Goal: Transaction & Acquisition: Purchase product/service

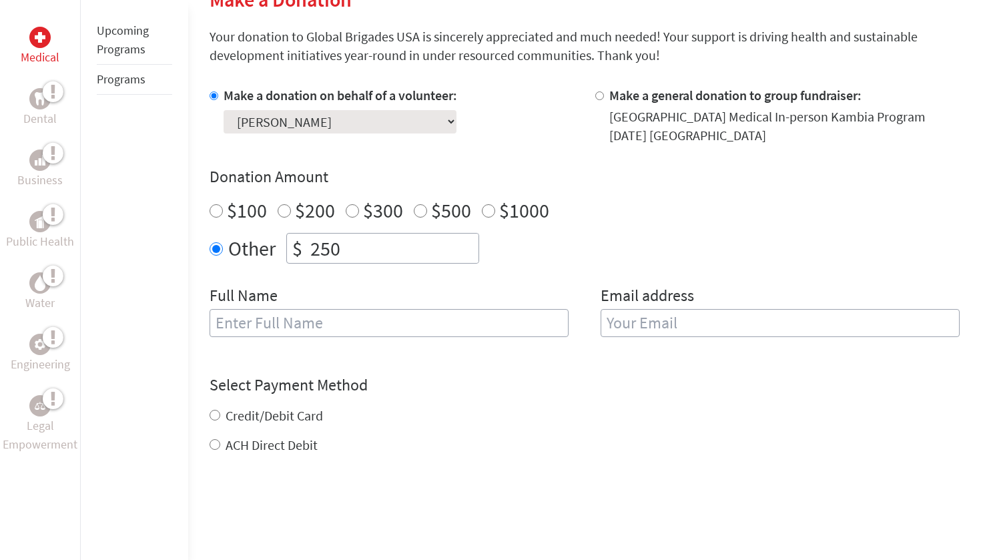
scroll to position [336, 0]
click at [457, 331] on input "Arielle" at bounding box center [389, 323] width 359 height 28
type input "[PERSON_NAME]"
click at [695, 322] on input "email" at bounding box center [780, 323] width 359 height 28
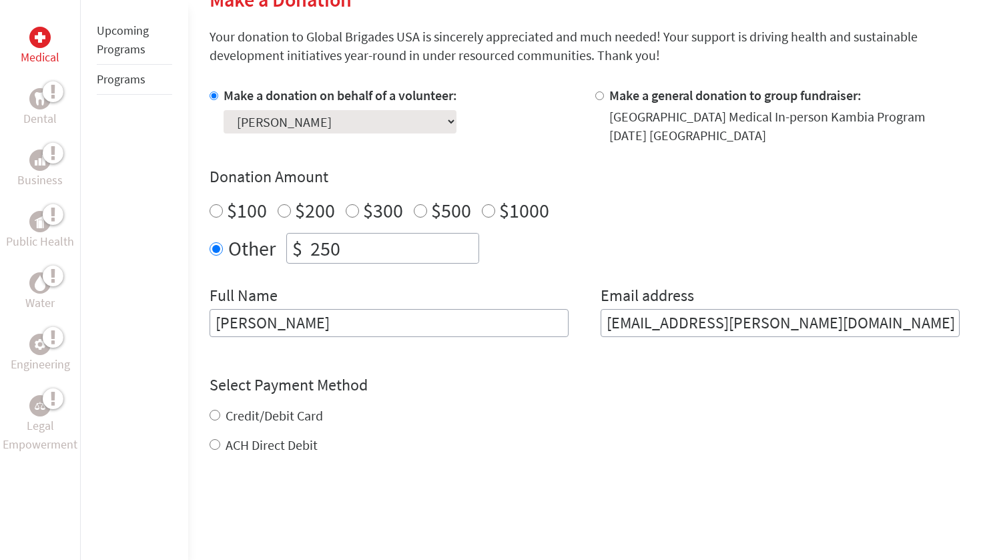
type input "[EMAIL_ADDRESS][PERSON_NAME][DOMAIN_NAME]"
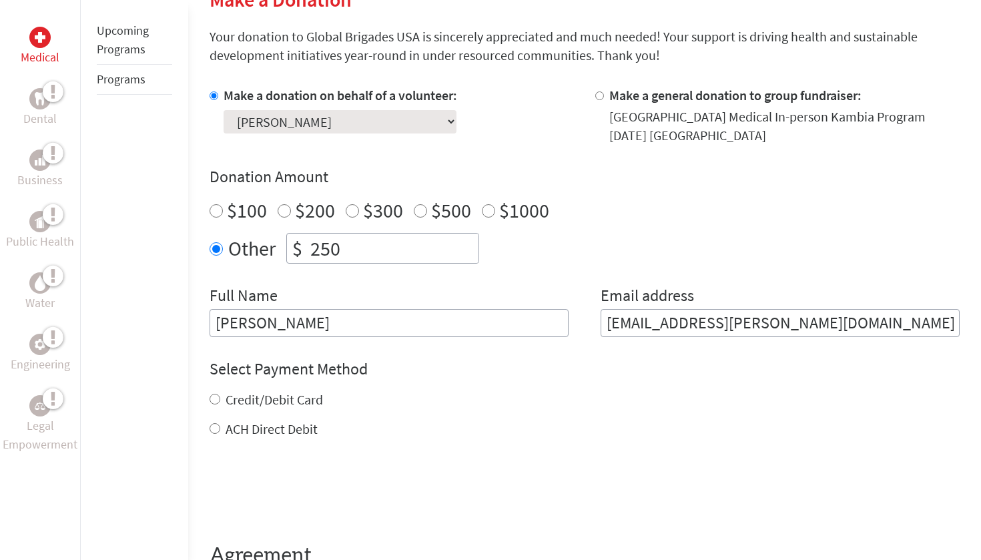
click at [246, 418] on div "Credit/Debit Card ACH Direct Debit" at bounding box center [585, 414] width 750 height 48
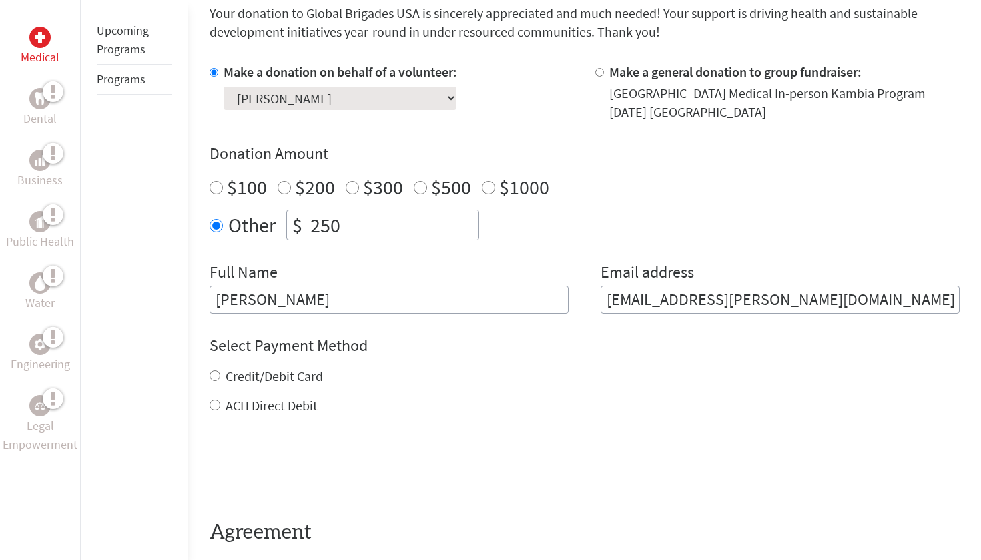
scroll to position [360, 0]
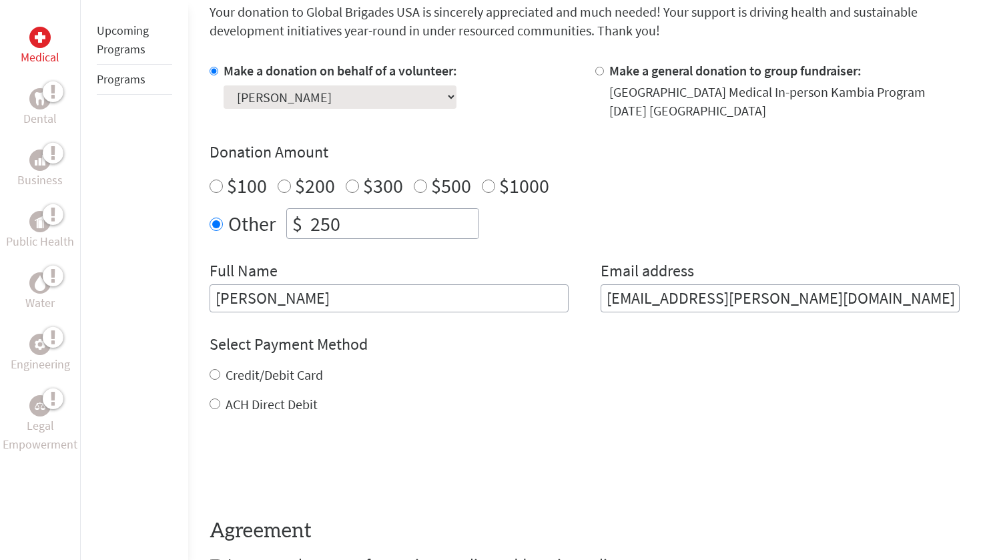
click at [228, 380] on label "Credit/Debit Card" at bounding box center [274, 374] width 97 height 17
click at [220, 380] on input "Credit/Debit Card" at bounding box center [215, 374] width 11 height 11
radio input "true"
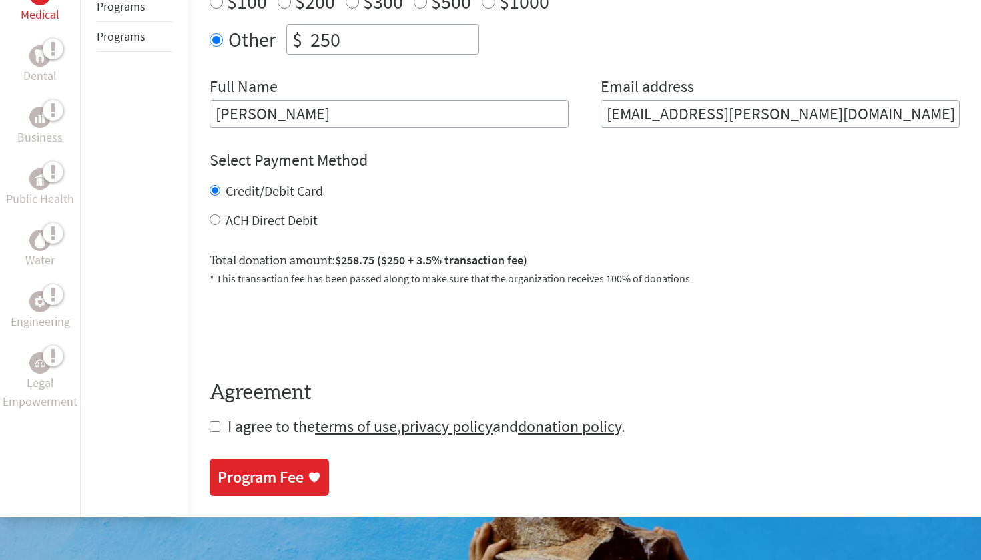
scroll to position [589, 0]
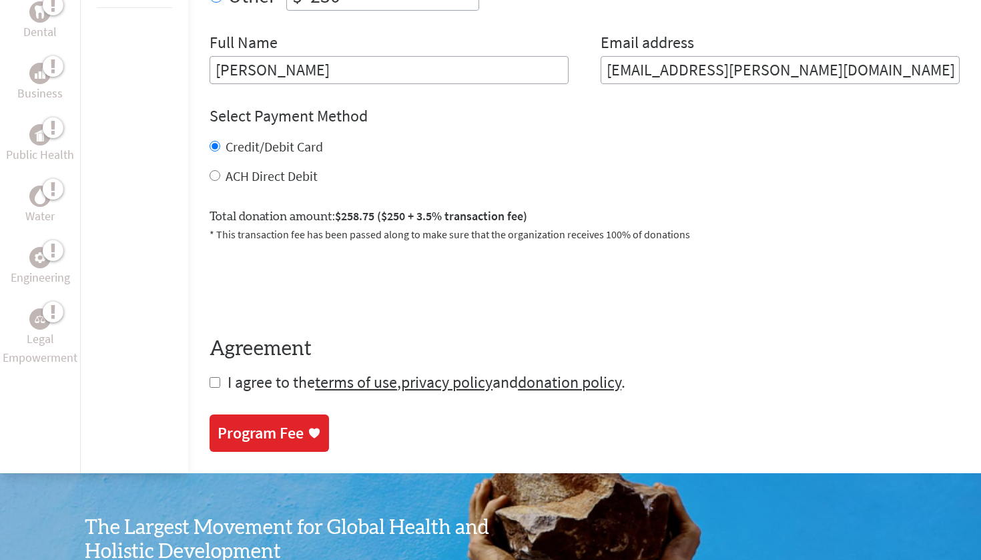
click at [212, 382] on input "checkbox" at bounding box center [215, 382] width 11 height 11
checkbox input "true"
click at [283, 432] on div "Program Fee" at bounding box center [261, 434] width 86 height 21
